Goal: Navigation & Orientation: Find specific page/section

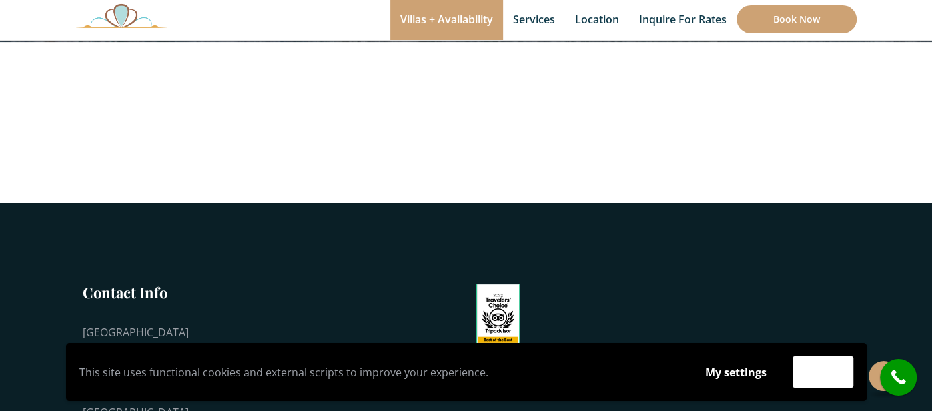
scroll to position [277, 0]
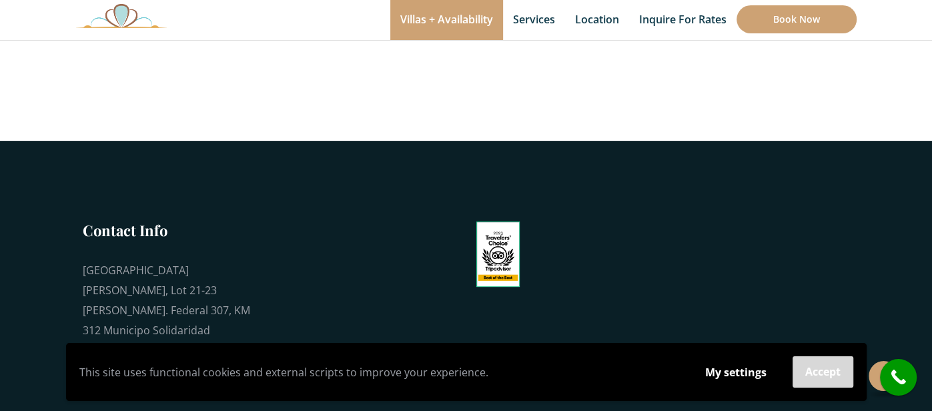
click at [818, 383] on button "Accept" at bounding box center [822, 371] width 61 height 31
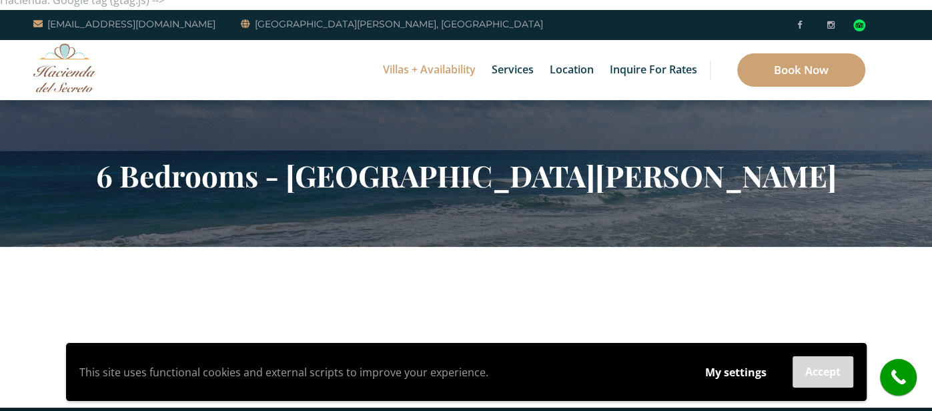
scroll to position [0, 0]
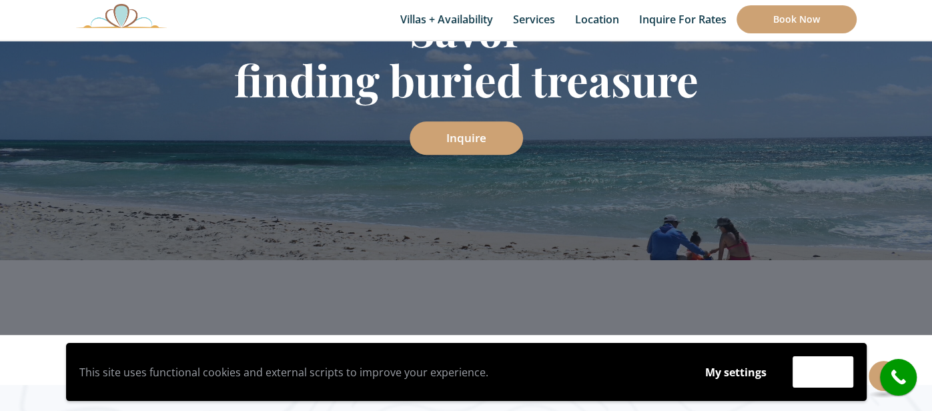
scroll to position [307, 0]
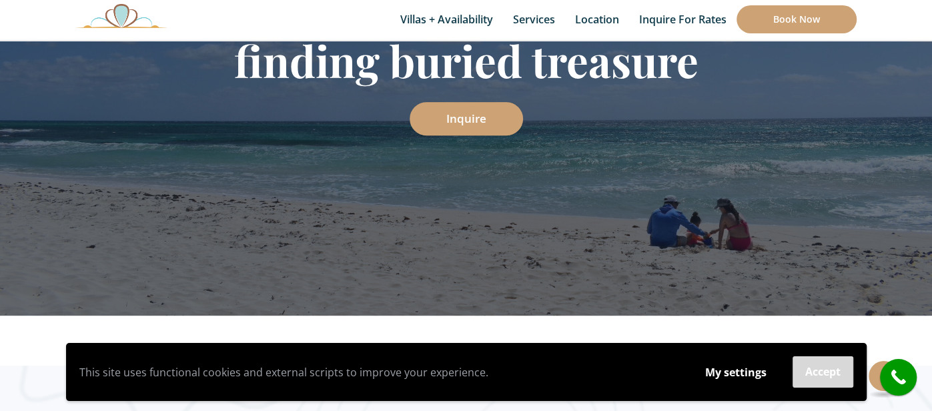
click at [806, 373] on button "Accept" at bounding box center [822, 371] width 61 height 31
click at [810, 372] on button "Accept" at bounding box center [822, 371] width 61 height 31
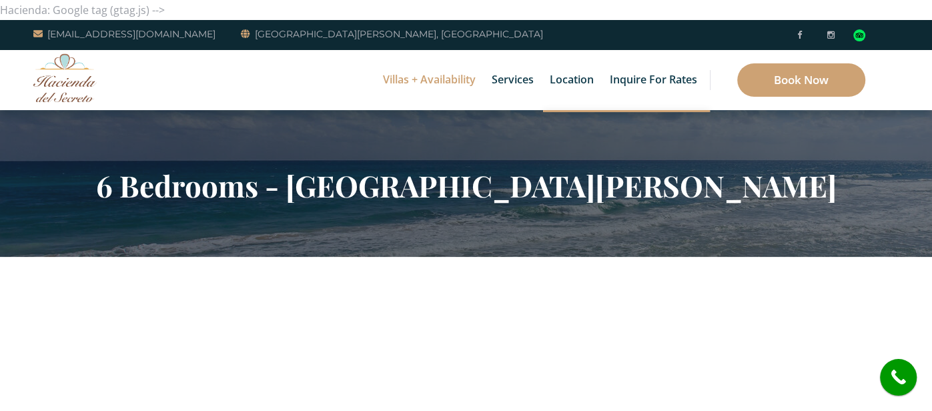
click at [23, 247] on section "6 Bedrooms - Hacienda Del Secreto" at bounding box center [466, 183] width 932 height 147
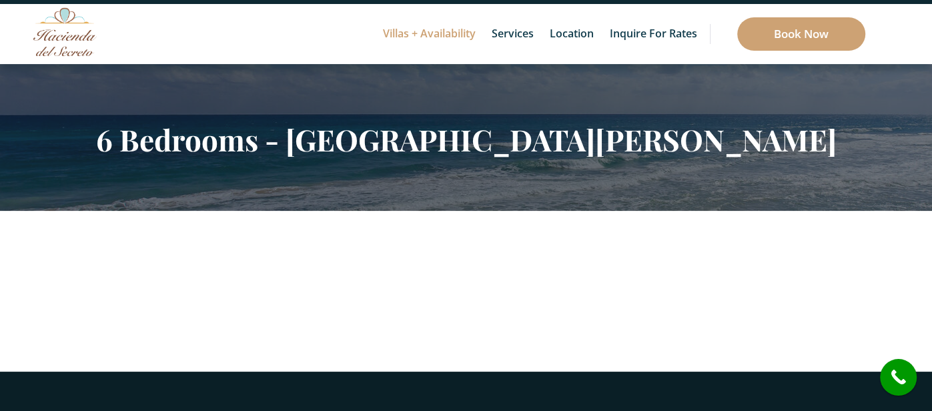
scroll to position [44, 0]
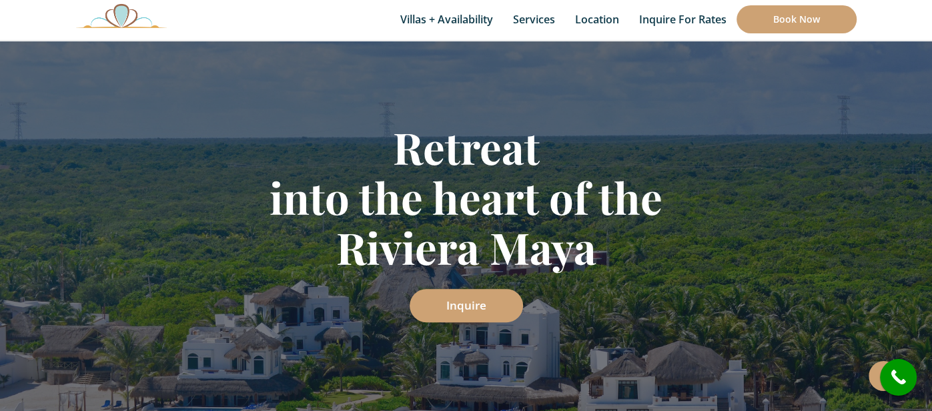
scroll to position [169, 0]
